Goal: Book appointment/travel/reservation

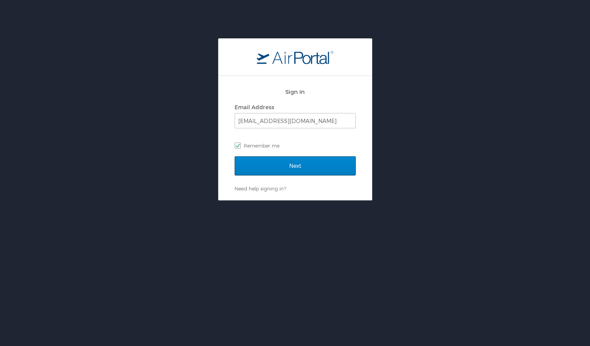
click at [288, 160] on input "Next" at bounding box center [295, 166] width 121 height 19
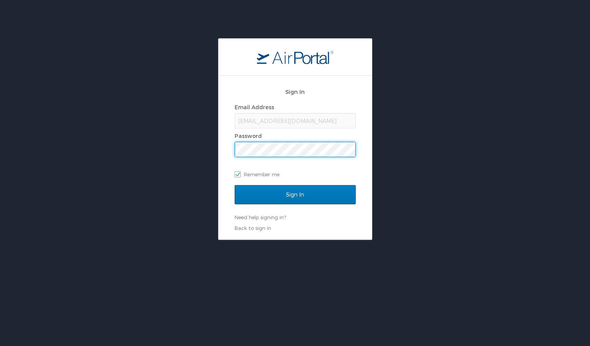
click at [295, 195] on input "Sign In" at bounding box center [295, 194] width 121 height 19
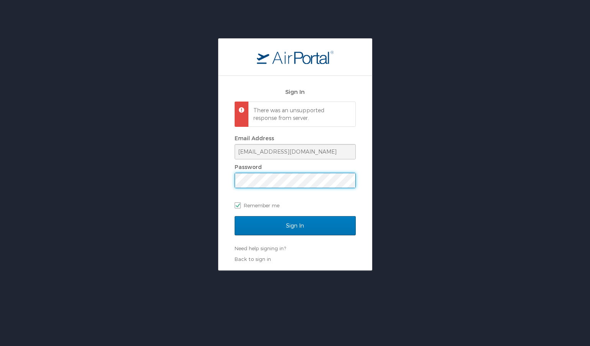
click at [295, 225] on input "Sign In" at bounding box center [295, 225] width 121 height 19
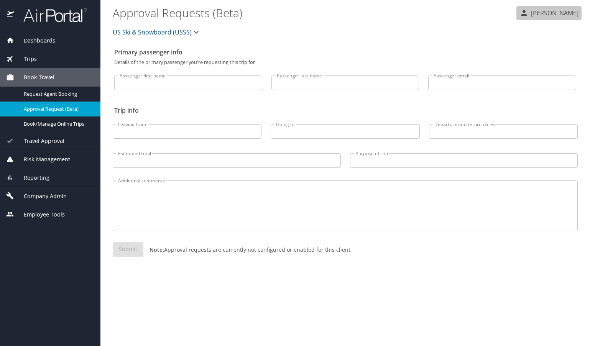
click at [561, 8] on button "[PERSON_NAME]" at bounding box center [549, 13] width 65 height 14
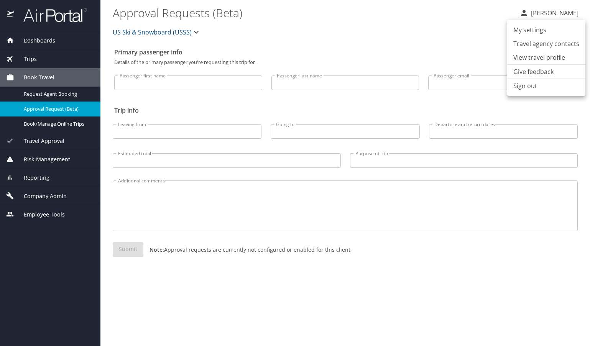
click at [40, 107] on div at bounding box center [295, 173] width 590 height 346
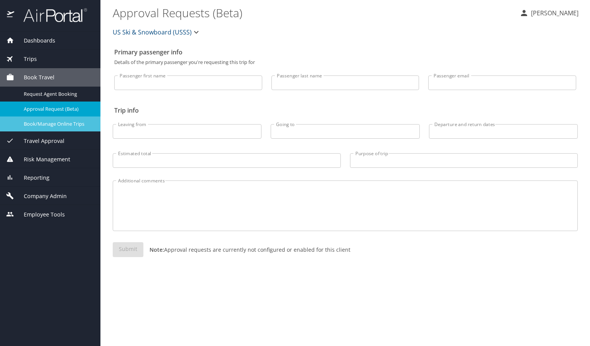
click at [40, 122] on span "Book/Manage Online Trips" at bounding box center [58, 123] width 68 height 7
